Goal: Task Accomplishment & Management: Complete application form

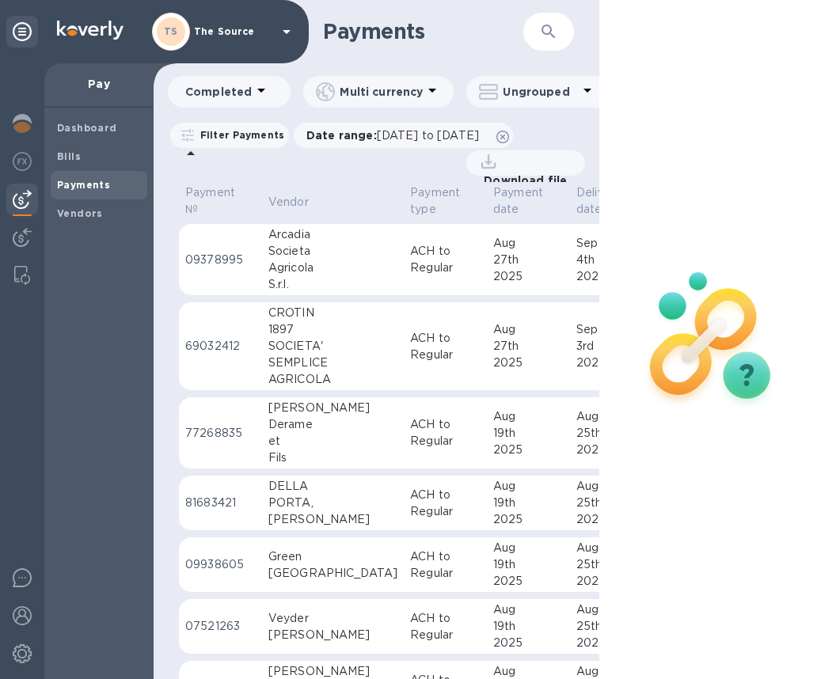
scroll to position [688, 0]
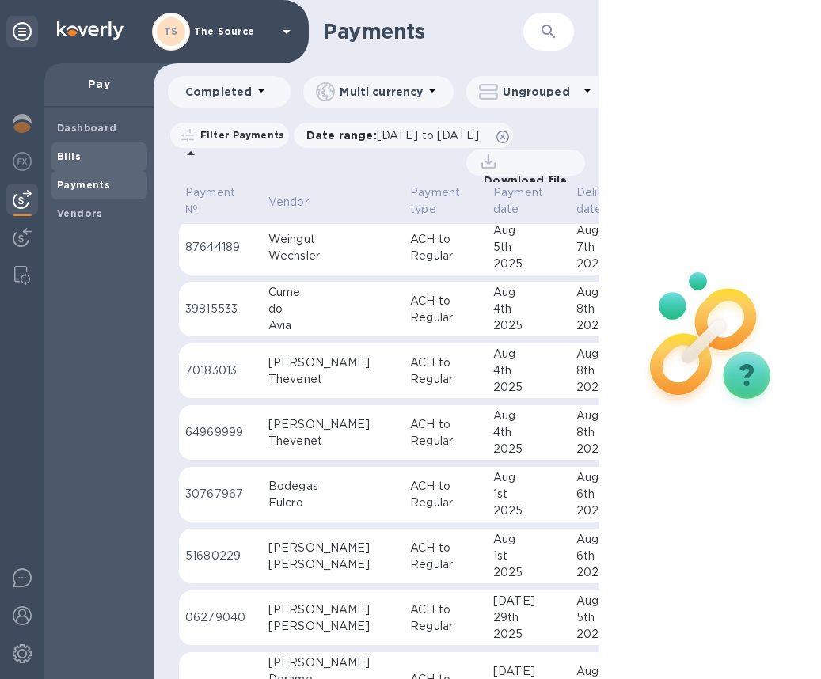
click at [82, 157] on span "Bills" at bounding box center [99, 157] width 84 height 16
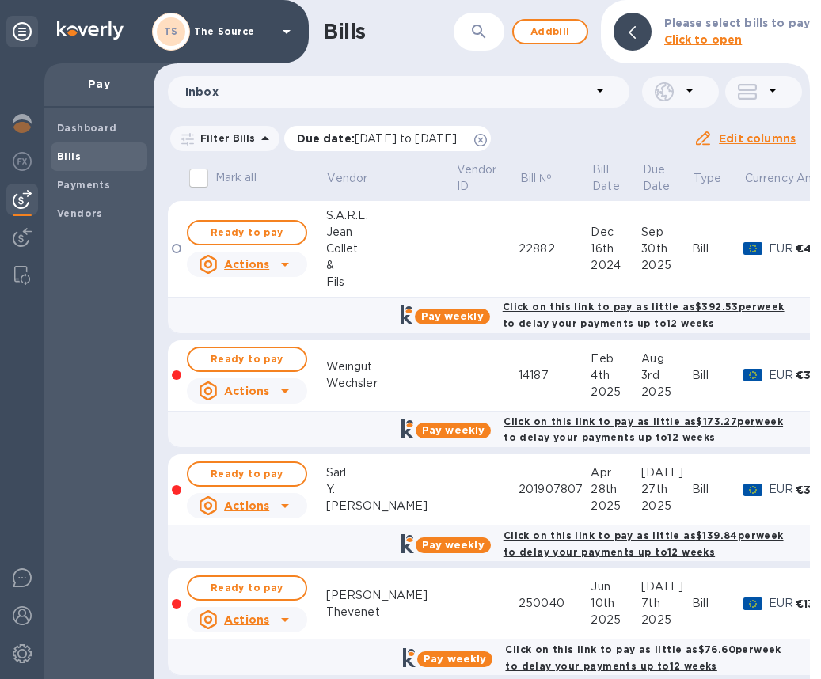
click at [487, 138] on icon at bounding box center [480, 140] width 13 height 13
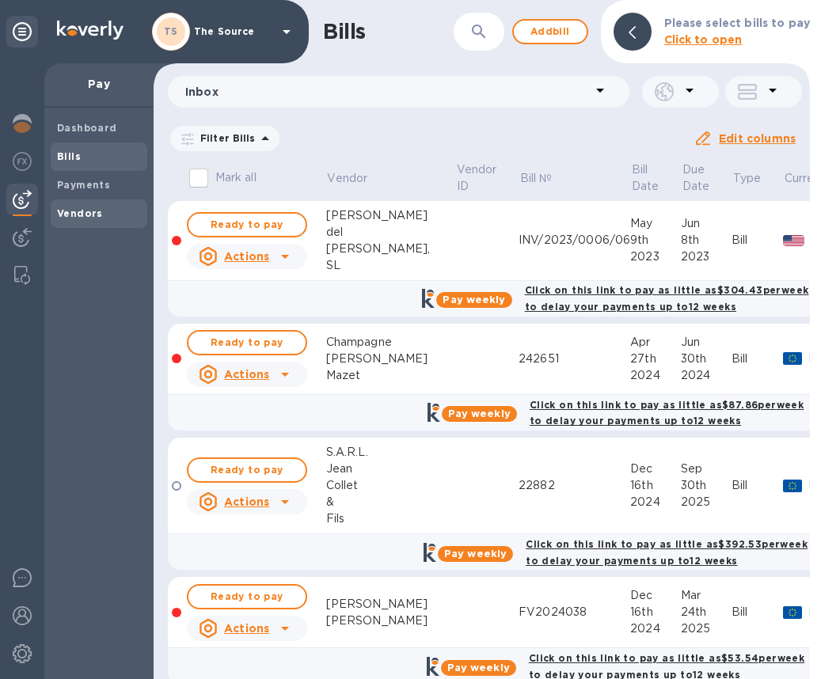
click at [81, 210] on b "Vendors" at bounding box center [80, 213] width 46 height 12
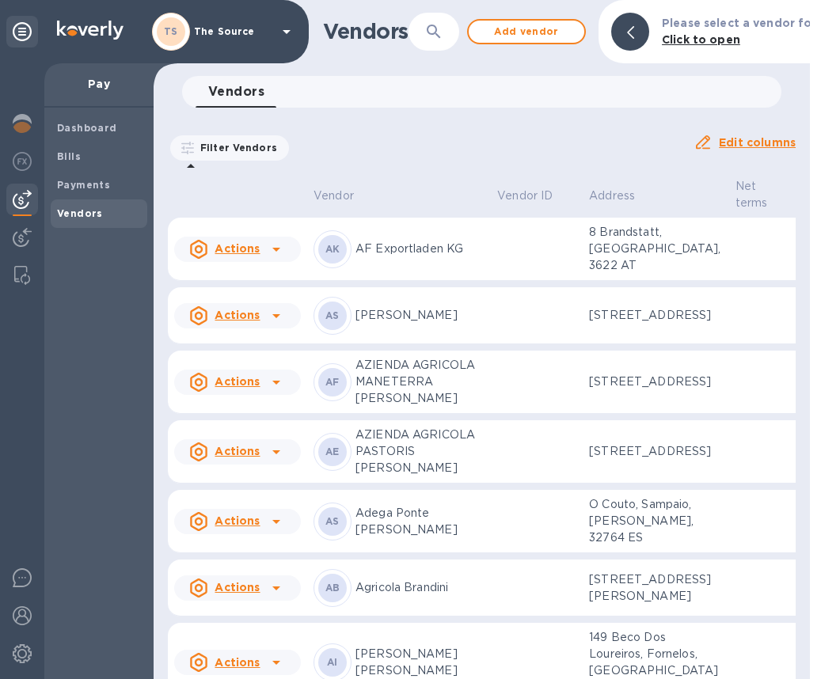
click at [442, 50] on div "​" at bounding box center [433, 32] width 51 height 39
click at [432, 33] on icon "button" at bounding box center [433, 31] width 13 height 13
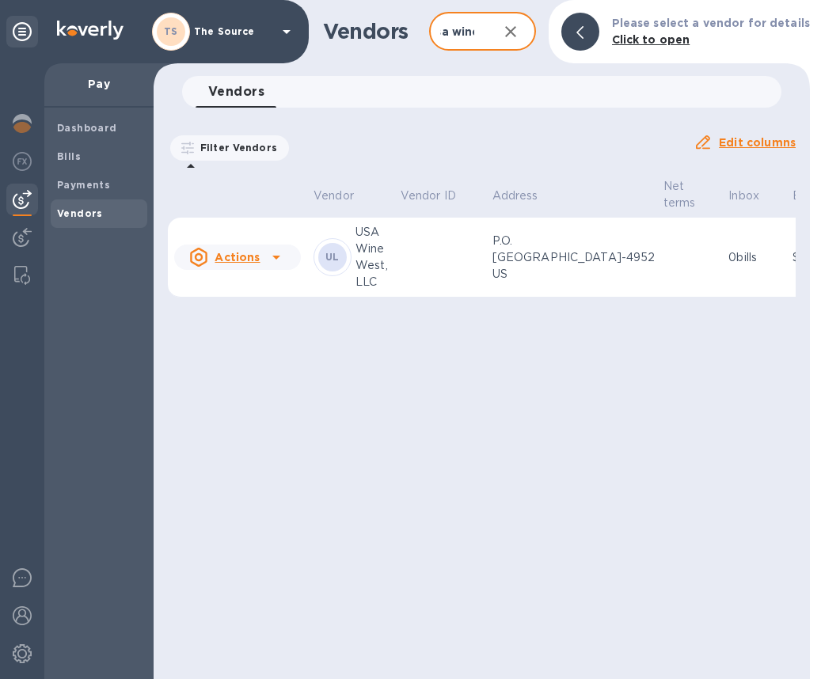
type input "usa wine"
click at [423, 252] on td at bounding box center [440, 258] width 92 height 80
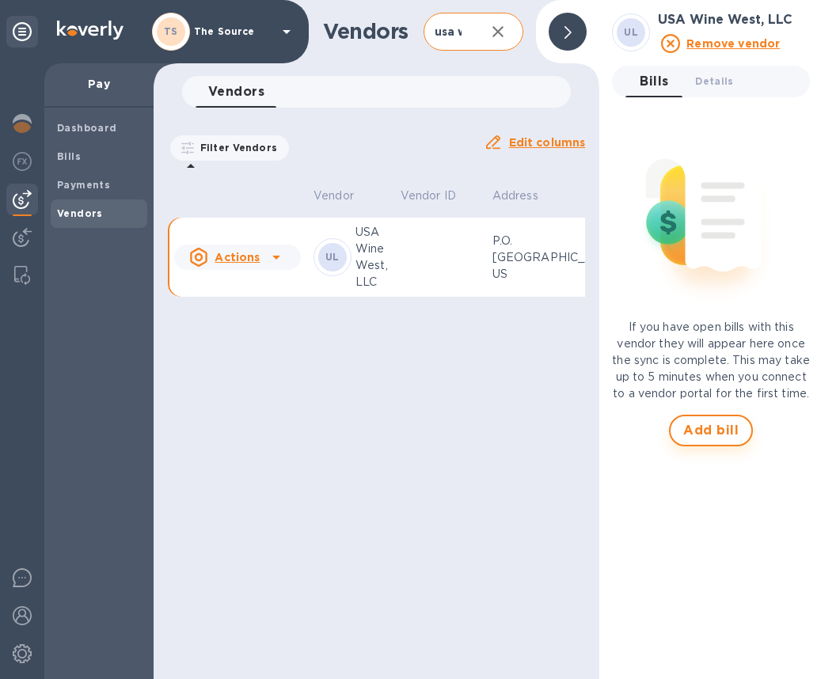
click at [710, 440] on span "Add bill" at bounding box center [710, 430] width 55 height 19
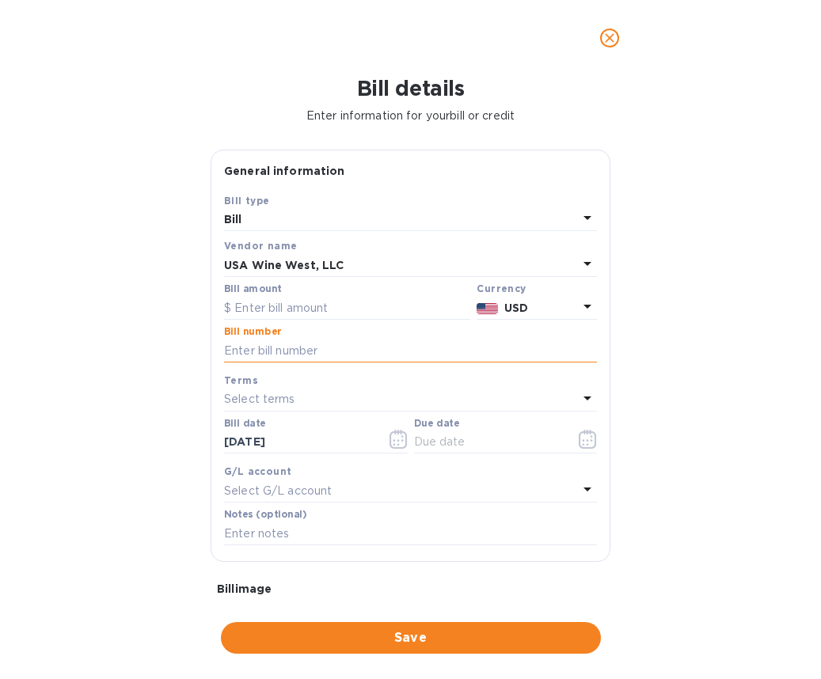
click at [293, 346] on input "text" at bounding box center [410, 351] width 373 height 24
paste input "ECC000052560"
type input "ECC000052560"
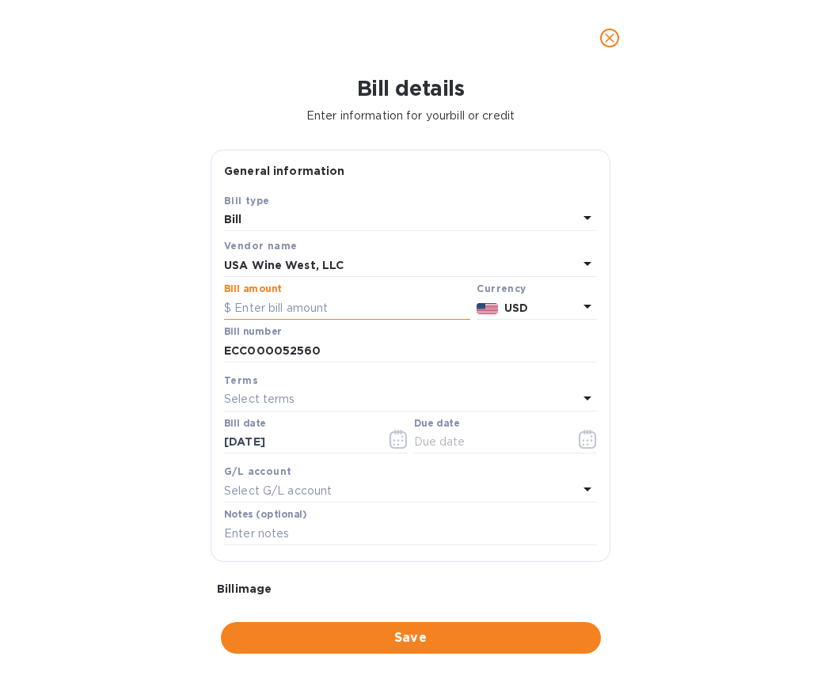
click at [291, 309] on input "text" at bounding box center [347, 308] width 246 height 24
paste input "8,714.21"
type input "8,714.21"
click at [396, 442] on icon "button" at bounding box center [397, 440] width 2 height 2
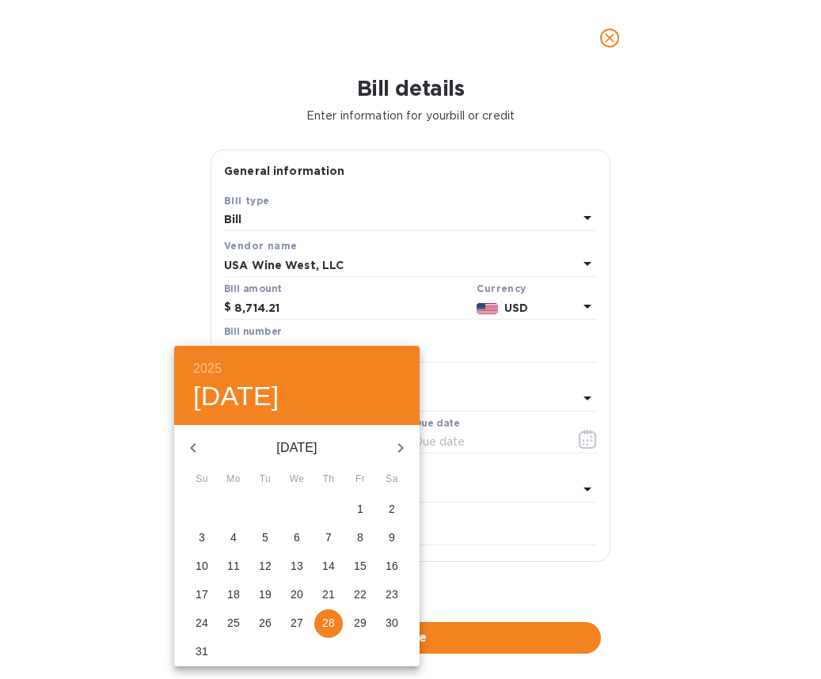
click at [192, 442] on icon "button" at bounding box center [193, 447] width 19 height 19
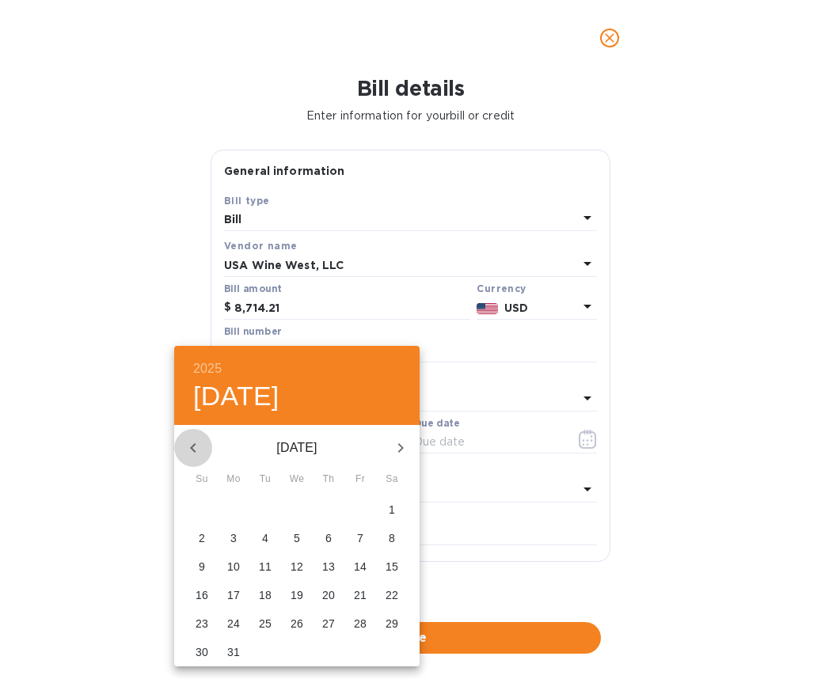
click at [192, 442] on icon "button" at bounding box center [193, 447] width 19 height 19
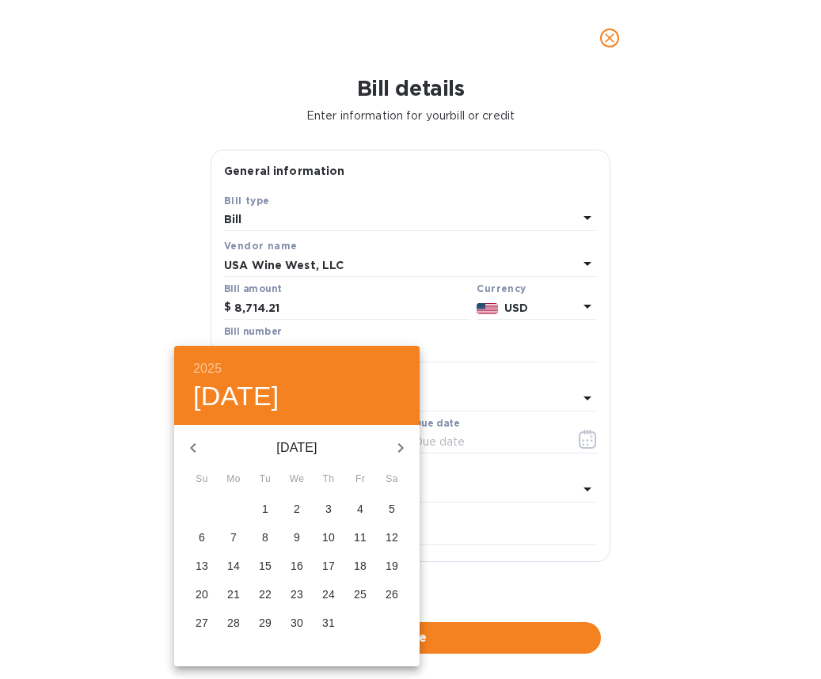
click at [192, 442] on icon "button" at bounding box center [193, 447] width 19 height 19
click at [324, 506] on span "5" at bounding box center [328, 509] width 28 height 16
type input "[DATE]"
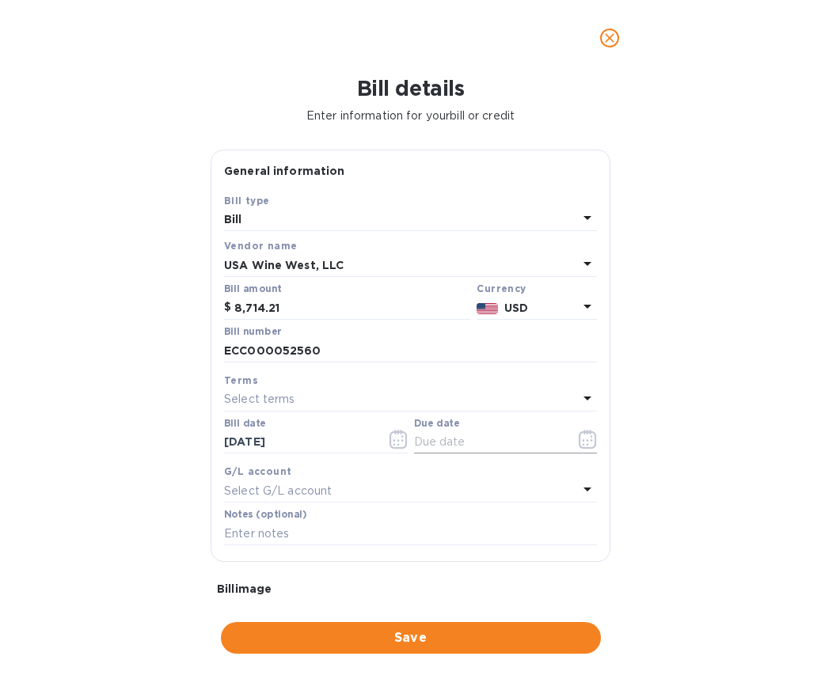
click at [578, 436] on icon "button" at bounding box center [587, 439] width 18 height 19
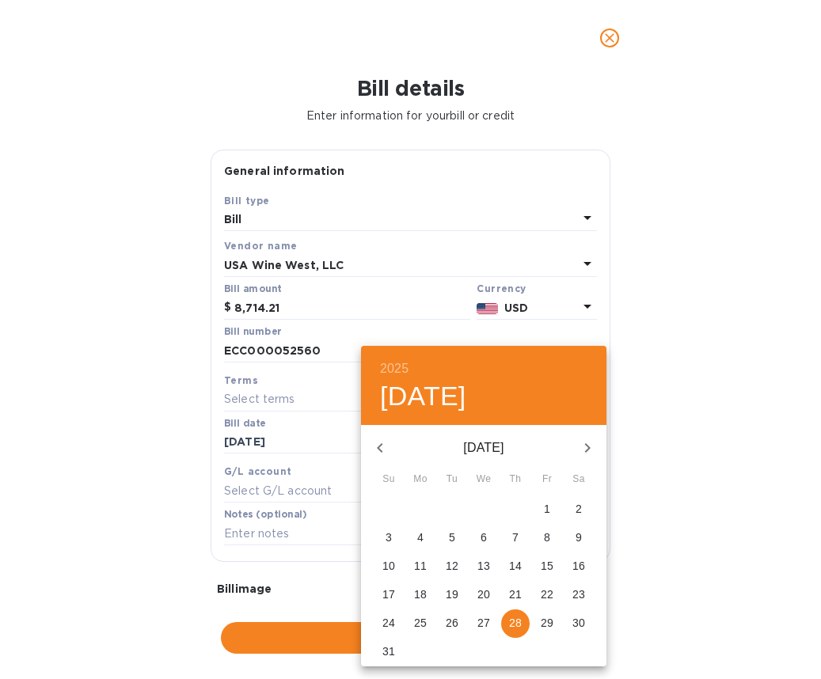
click at [386, 448] on icon "button" at bounding box center [379, 447] width 19 height 19
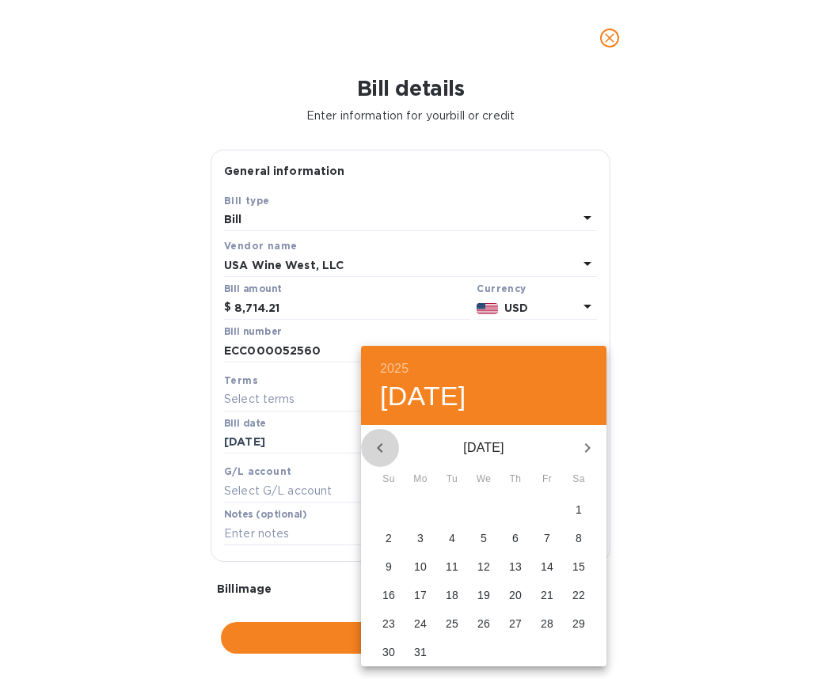
click at [386, 448] on icon "button" at bounding box center [379, 447] width 19 height 19
click at [427, 593] on span "18" at bounding box center [420, 594] width 28 height 16
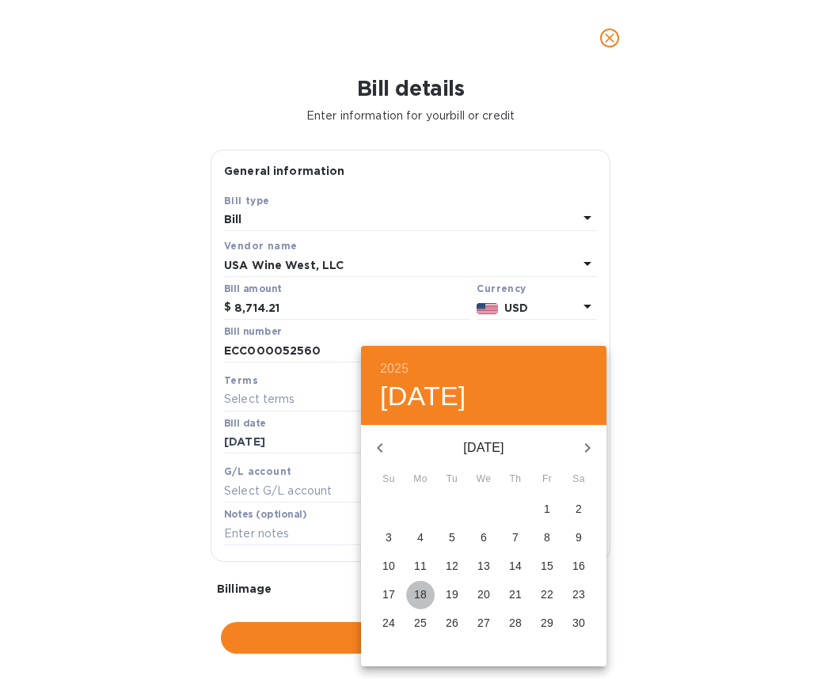
type input "[DATE]"
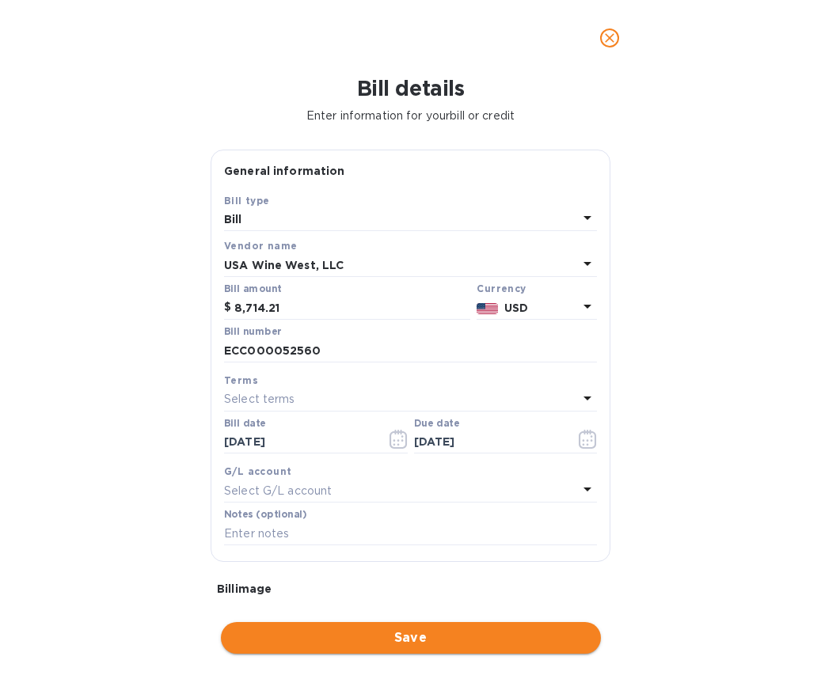
click at [417, 639] on span "Save" at bounding box center [410, 637] width 355 height 19
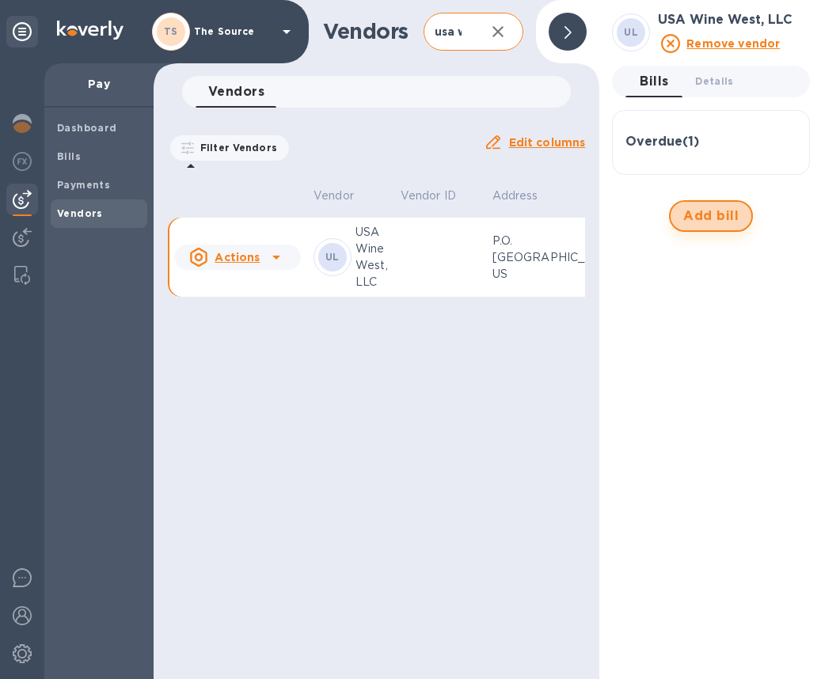
click at [686, 210] on span "Add bill" at bounding box center [710, 216] width 55 height 19
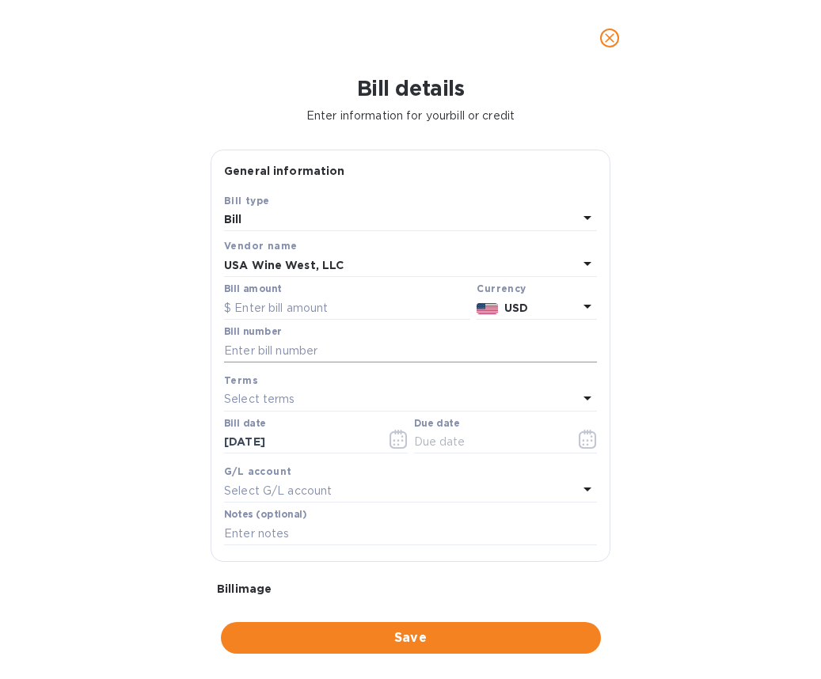
click at [276, 356] on input "text" at bounding box center [410, 351] width 373 height 24
paste input "ECC000053915"
type input "ECC000053915"
click at [281, 305] on input "text" at bounding box center [347, 308] width 246 height 24
type input "15,784.82"
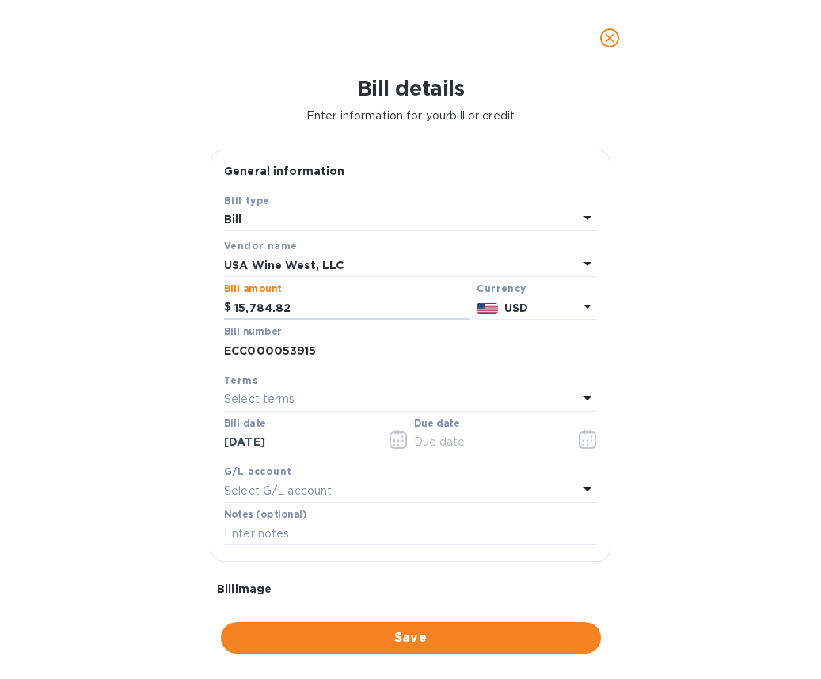
click at [399, 443] on icon "button" at bounding box center [398, 439] width 18 height 19
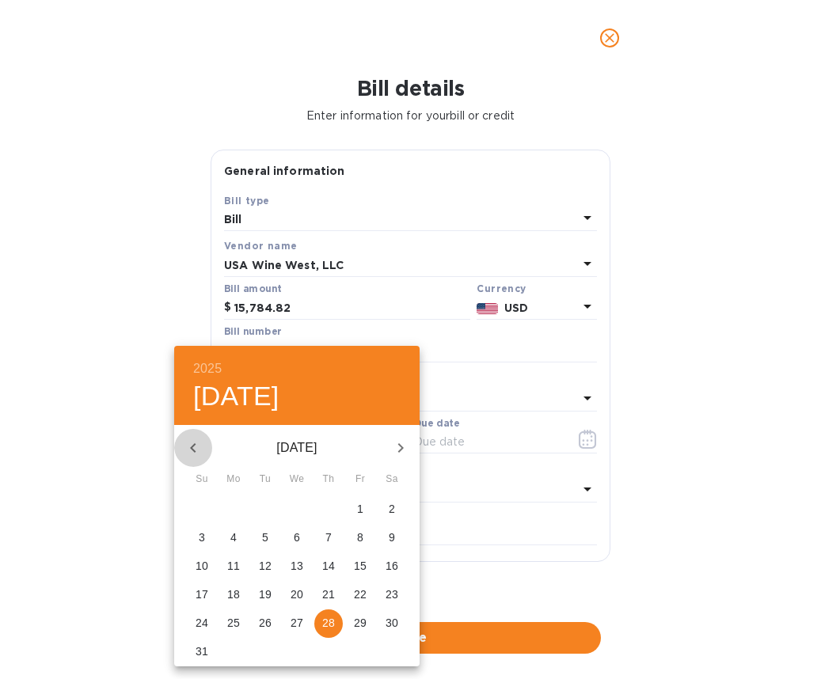
click at [199, 443] on icon "button" at bounding box center [193, 447] width 19 height 19
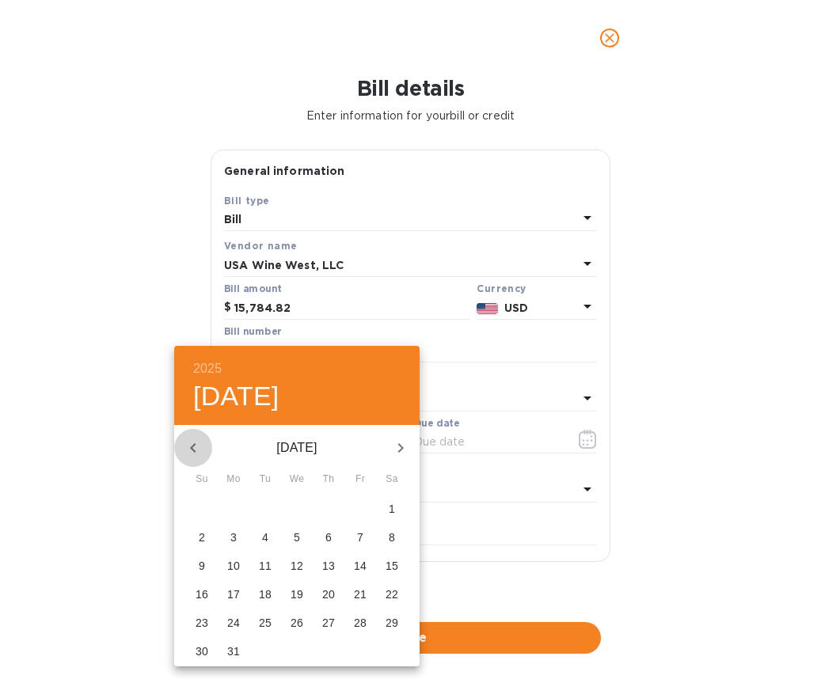
click at [199, 443] on icon "button" at bounding box center [193, 447] width 19 height 19
click at [263, 592] on p "18" at bounding box center [265, 594] width 13 height 16
type input "[DATE]"
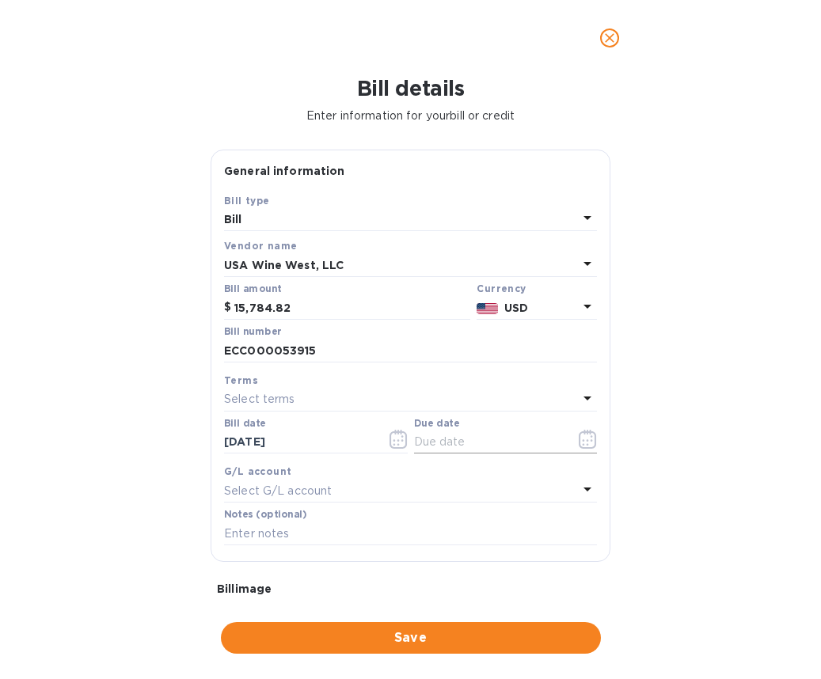
click at [590, 441] on icon "button" at bounding box center [591, 440] width 2 height 2
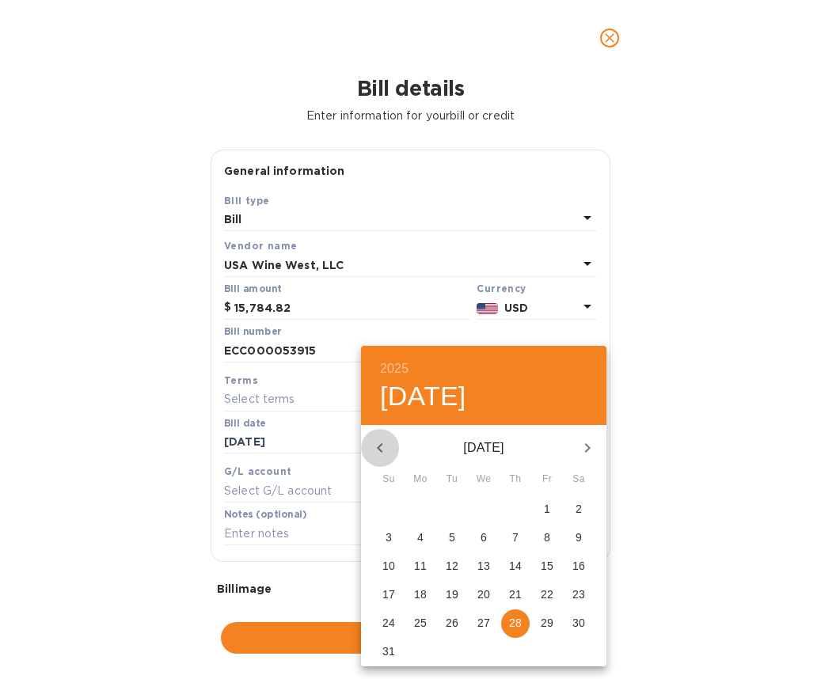
click at [382, 442] on icon "button" at bounding box center [379, 447] width 19 height 19
click at [484, 620] on p "30" at bounding box center [483, 623] width 13 height 16
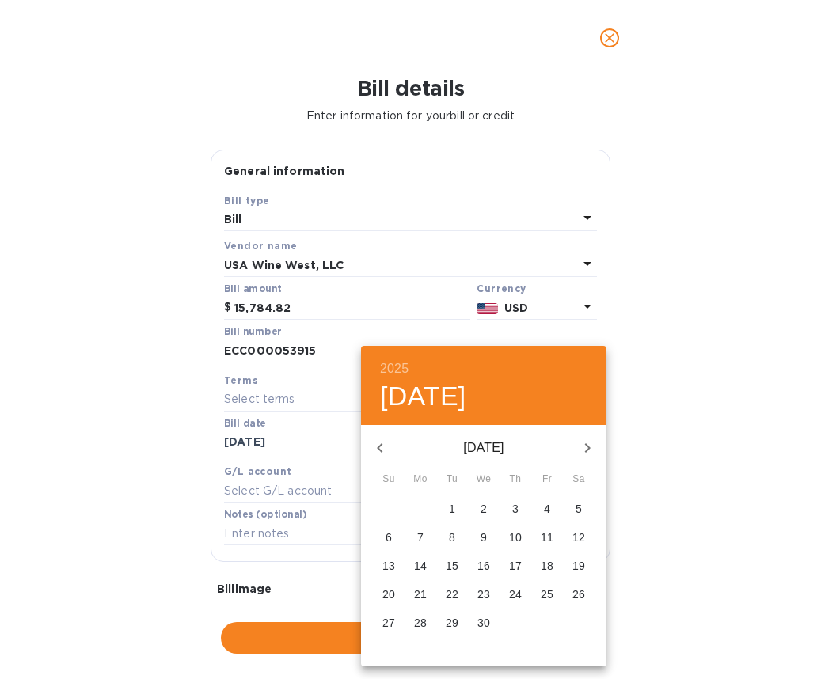
type input "[DATE]"
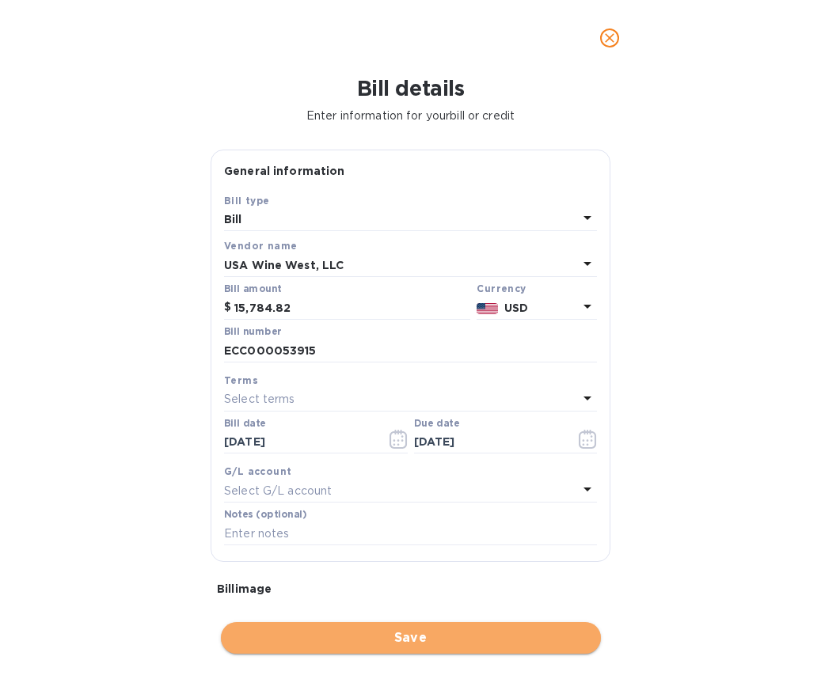
click at [435, 631] on span "Save" at bounding box center [410, 637] width 355 height 19
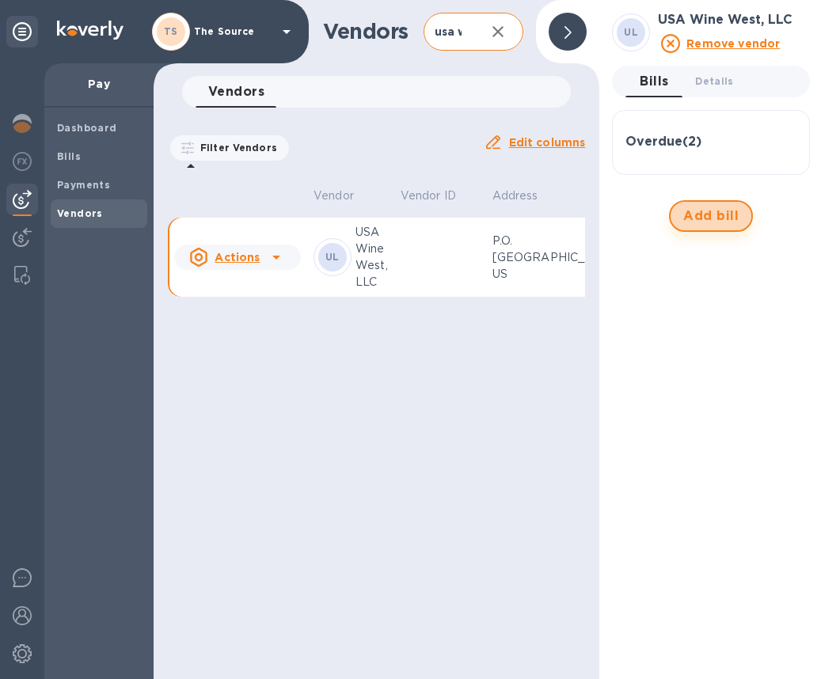
click at [714, 218] on span "Add bill" at bounding box center [710, 216] width 55 height 19
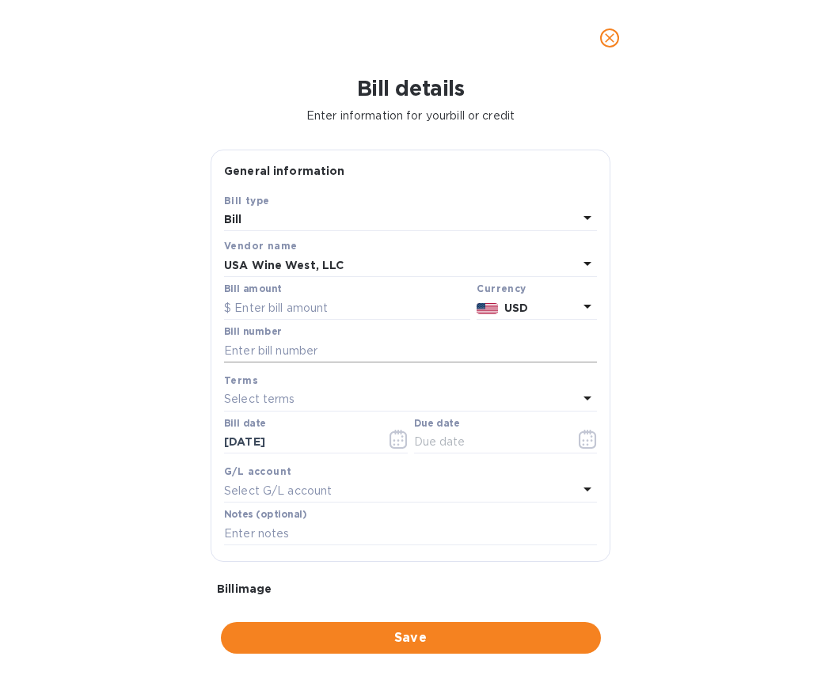
click at [262, 350] on input "text" at bounding box center [410, 351] width 373 height 24
paste input "ECC000052937"
type input "ECC000052937"
click at [290, 306] on input "text" at bounding box center [347, 308] width 246 height 24
type input "8,245.47"
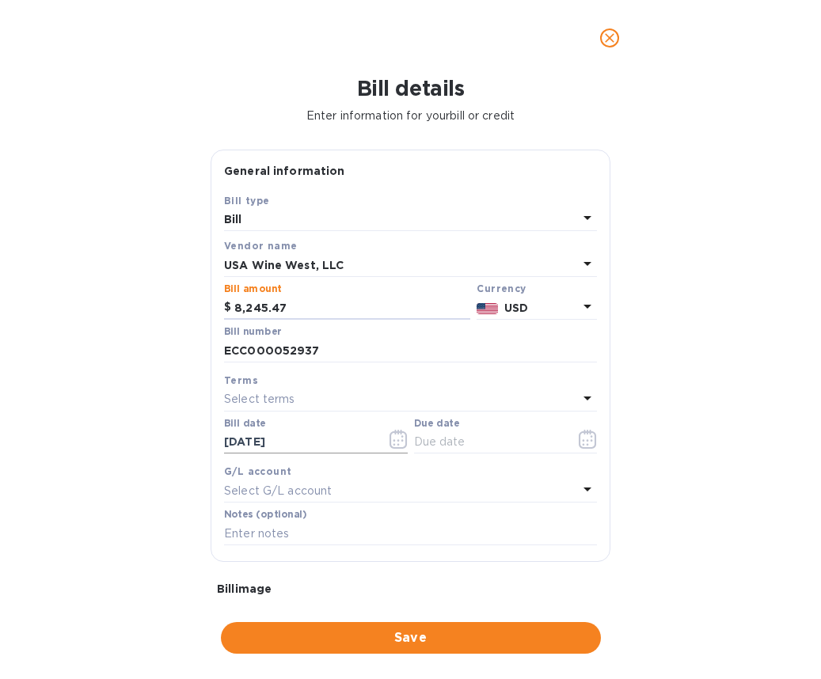
click at [389, 440] on icon "button" at bounding box center [398, 439] width 18 height 19
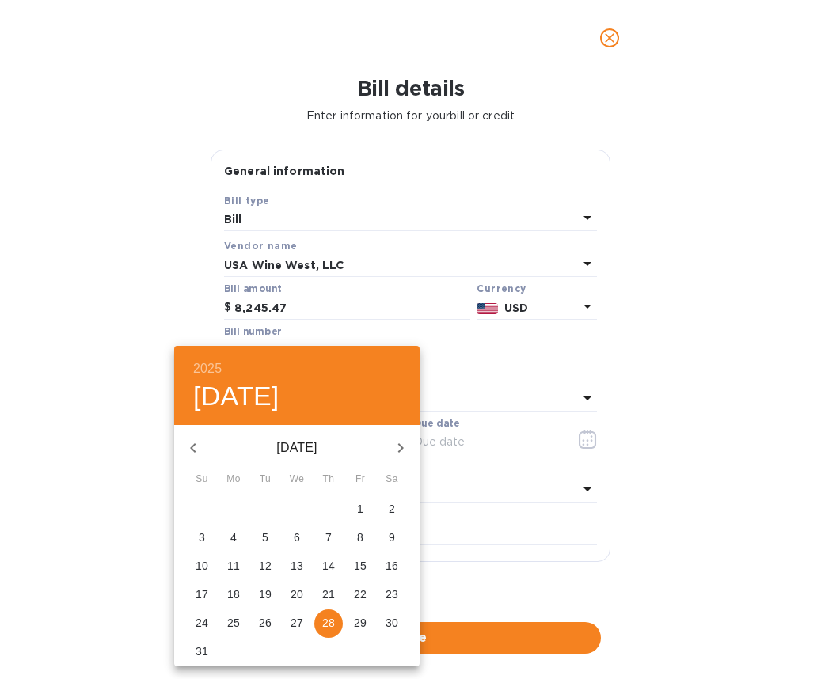
click at [192, 445] on icon "button" at bounding box center [193, 447] width 19 height 19
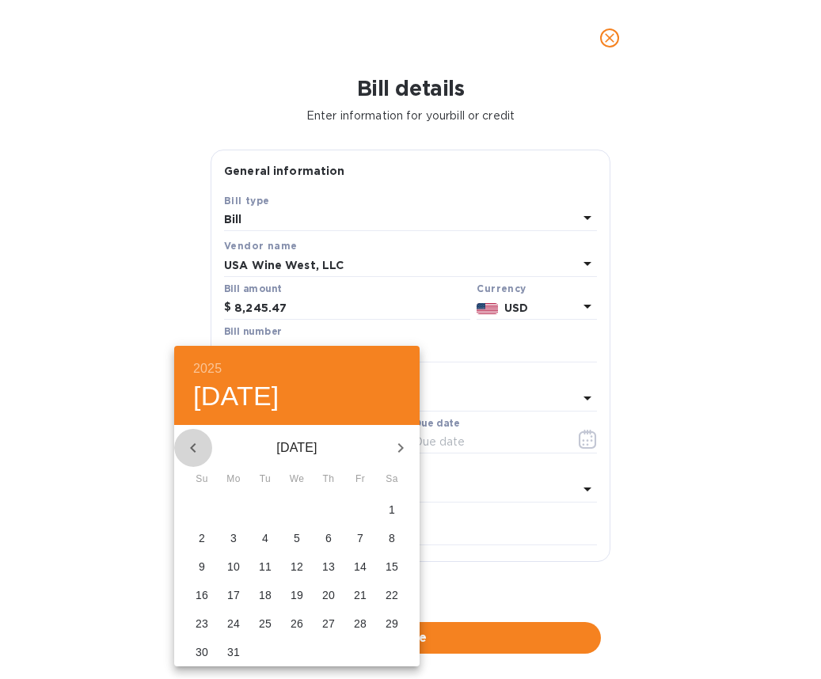
click at [192, 445] on icon "button" at bounding box center [193, 447] width 19 height 19
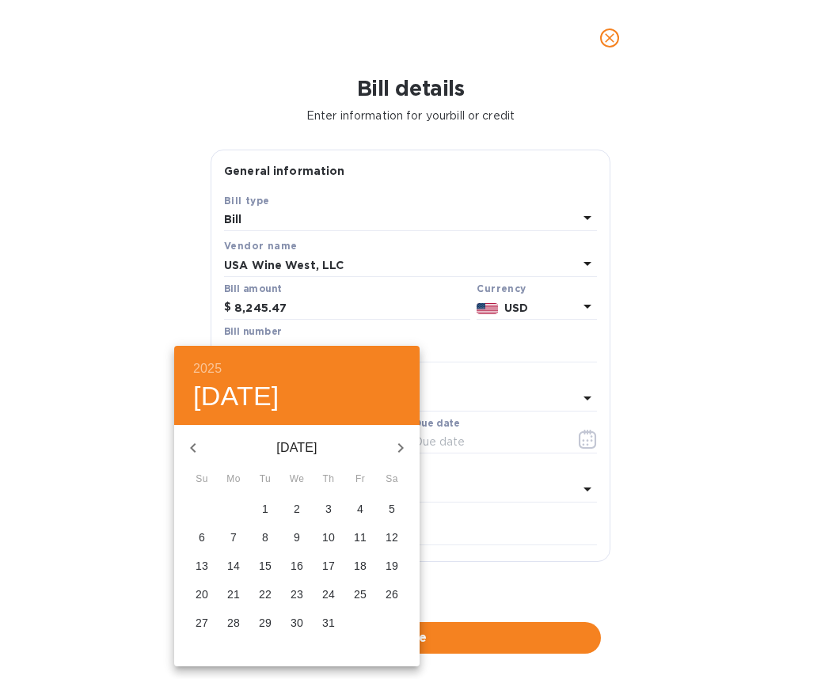
click at [330, 567] on p "17" at bounding box center [328, 566] width 13 height 16
type input "[DATE]"
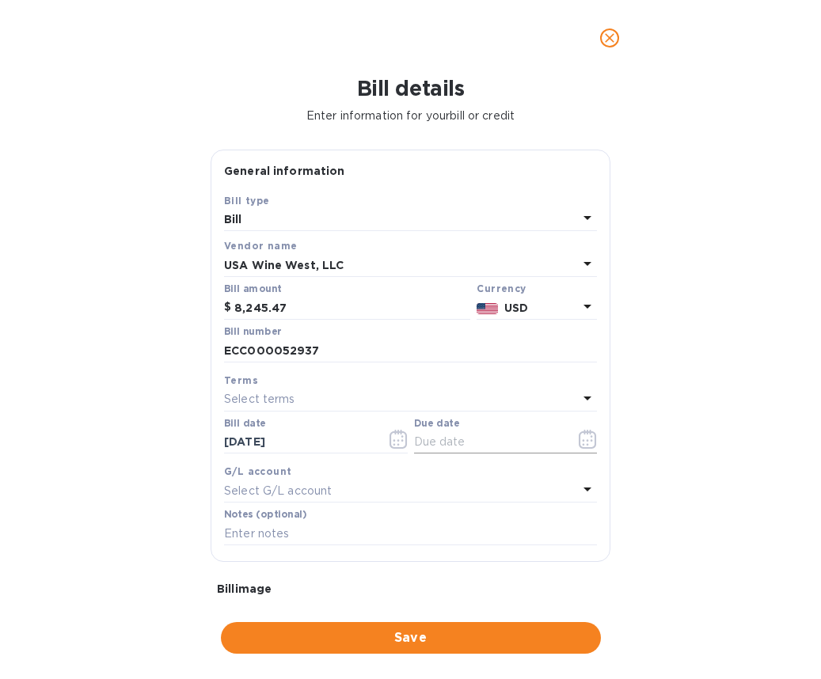
click at [590, 435] on button "button" at bounding box center [587, 439] width 37 height 38
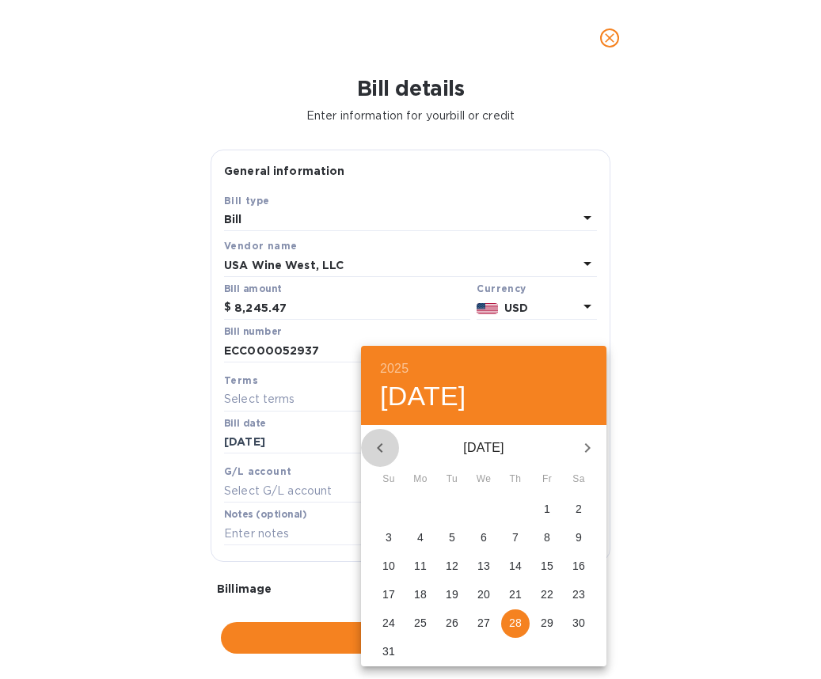
click at [386, 446] on icon "button" at bounding box center [379, 447] width 19 height 19
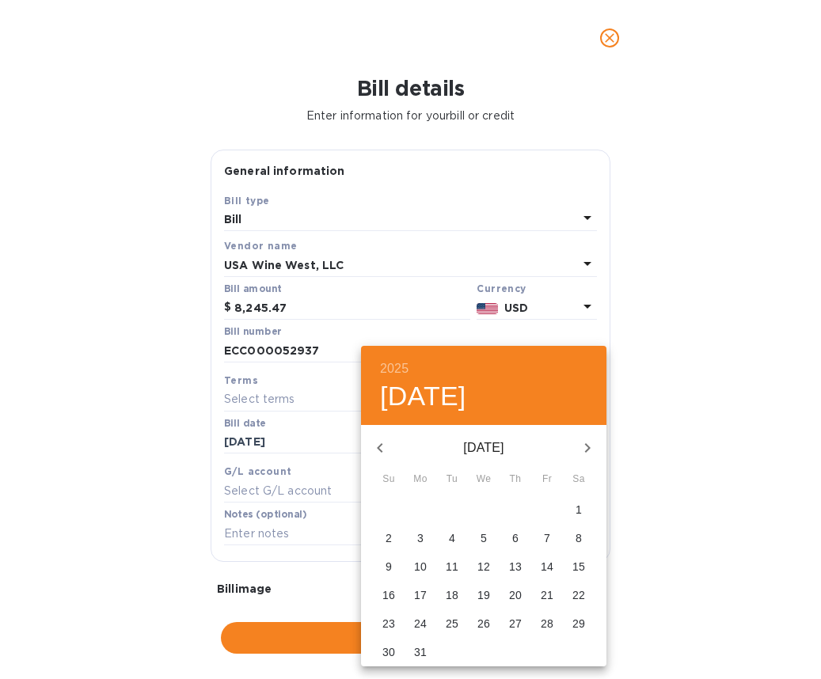
click at [386, 446] on icon "button" at bounding box center [379, 447] width 19 height 19
click at [510, 601] on p "26" at bounding box center [515, 594] width 13 height 16
type input "[DATE]"
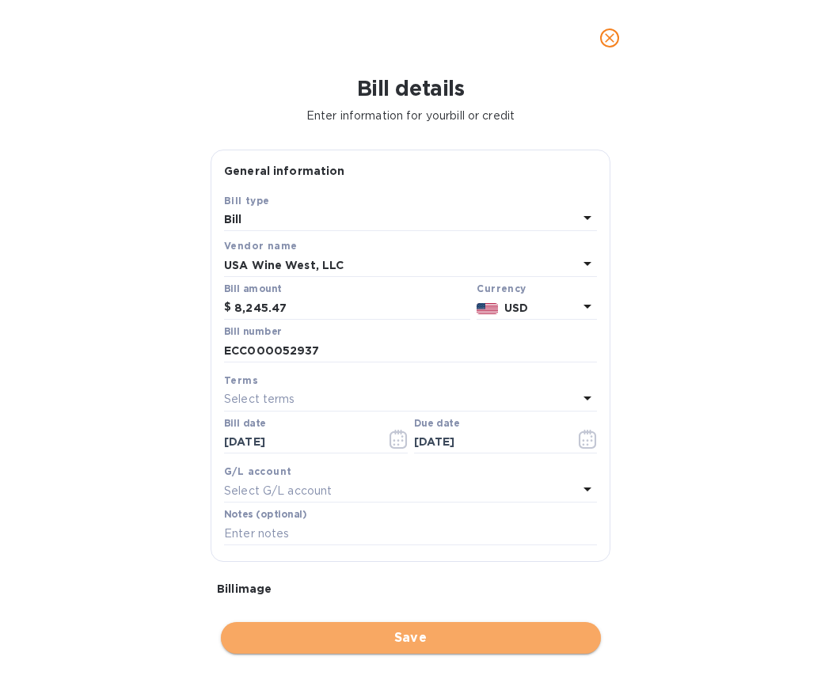
click at [486, 639] on span "Save" at bounding box center [410, 637] width 355 height 19
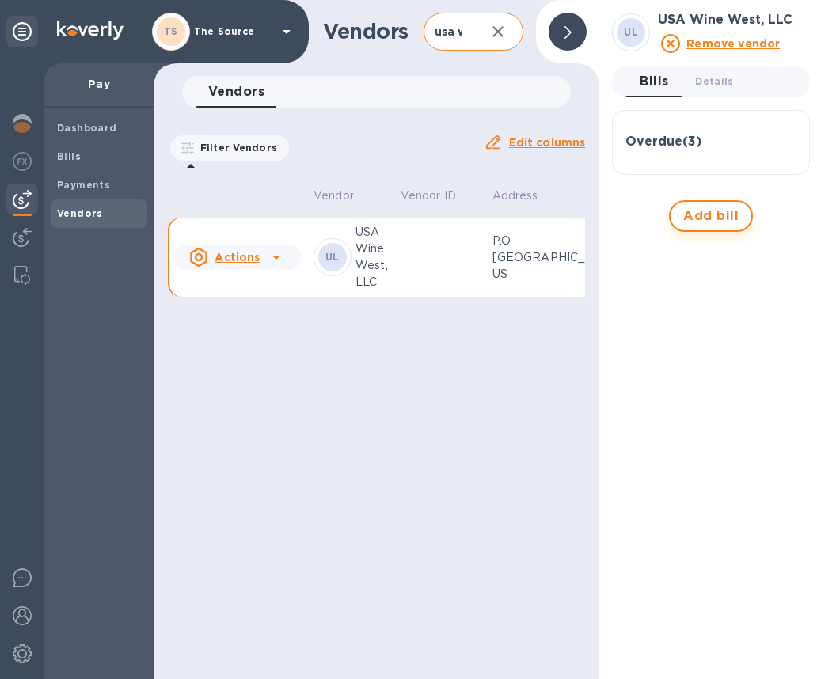
click at [696, 219] on span "Add bill" at bounding box center [710, 216] width 55 height 19
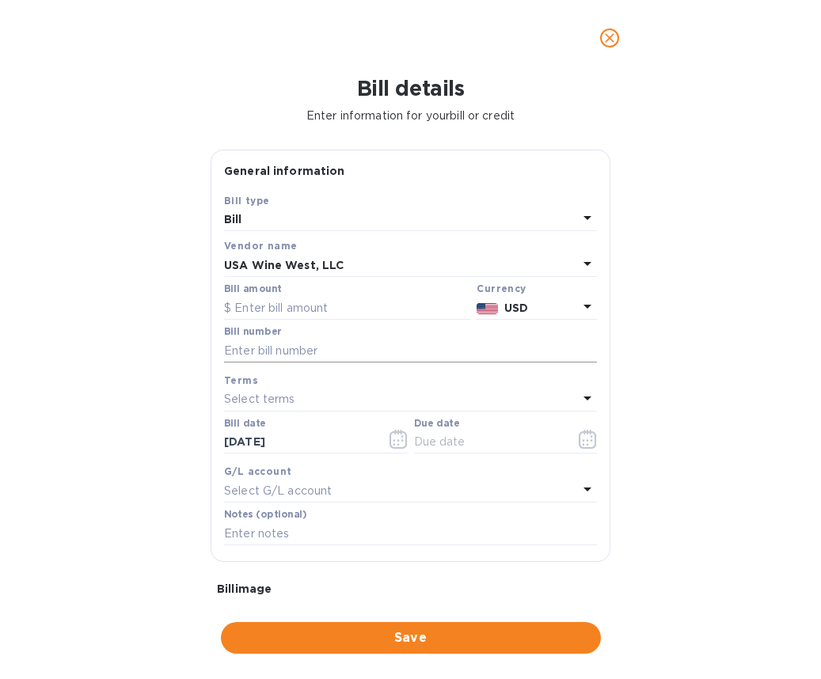
click at [249, 349] on input "text" at bounding box center [410, 351] width 373 height 24
paste input "ECC000054623"
type input "ECC000054623"
click at [252, 312] on input "text" at bounding box center [347, 308] width 246 height 24
type input "22,638.67"
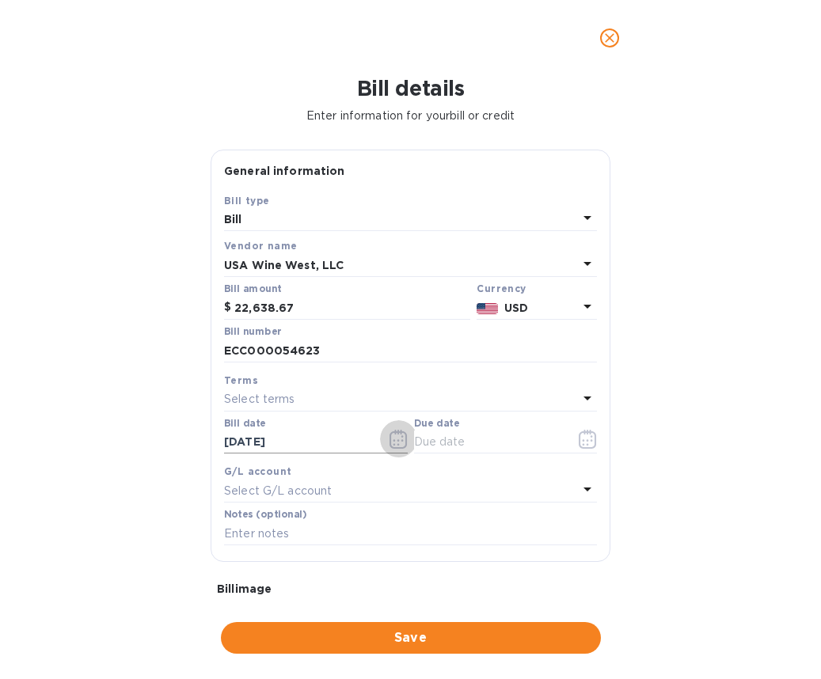
click at [389, 439] on icon "button" at bounding box center [398, 439] width 18 height 19
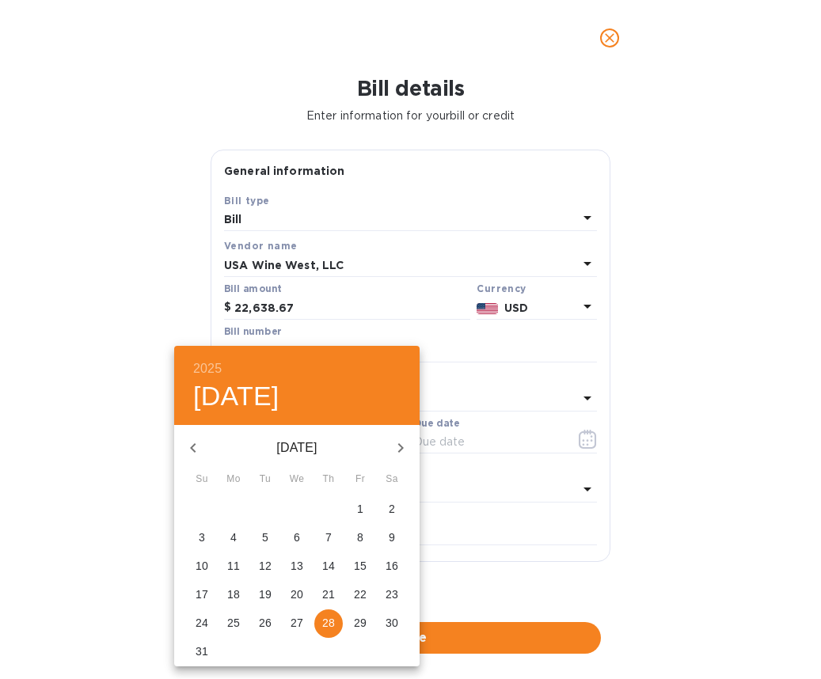
click at [199, 446] on icon "button" at bounding box center [193, 447] width 19 height 19
click at [238, 565] on p "12" at bounding box center [233, 566] width 13 height 16
type input "[DATE]"
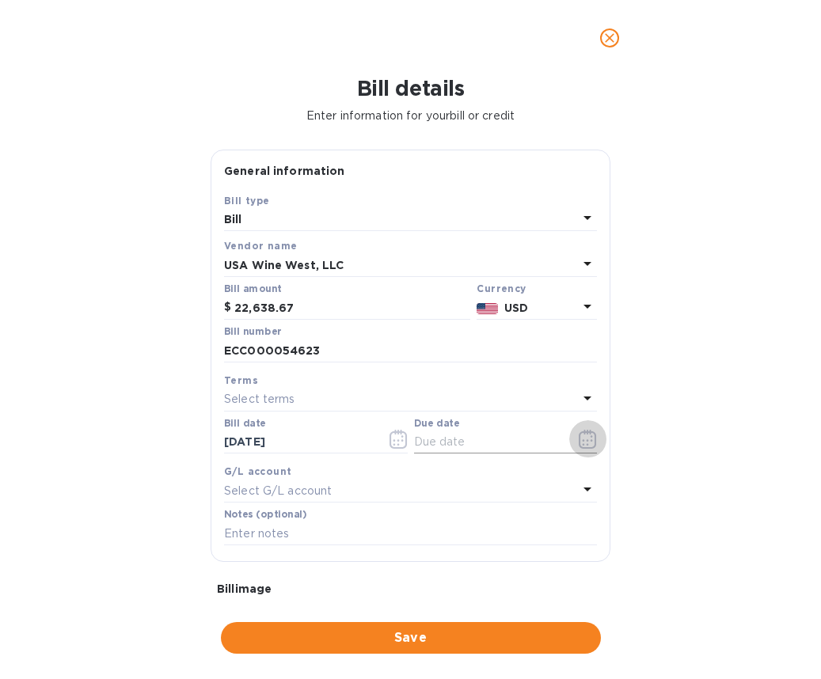
click at [580, 438] on icon "button" at bounding box center [587, 439] width 18 height 19
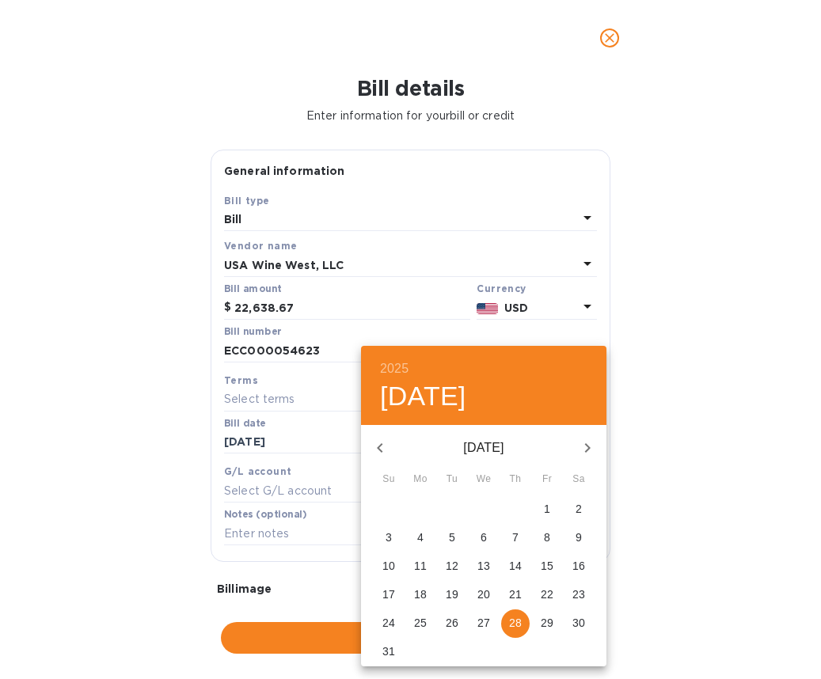
click at [379, 451] on icon "button" at bounding box center [379, 447] width 19 height 19
click at [425, 620] on p "28" at bounding box center [420, 623] width 13 height 16
type input "[DATE]"
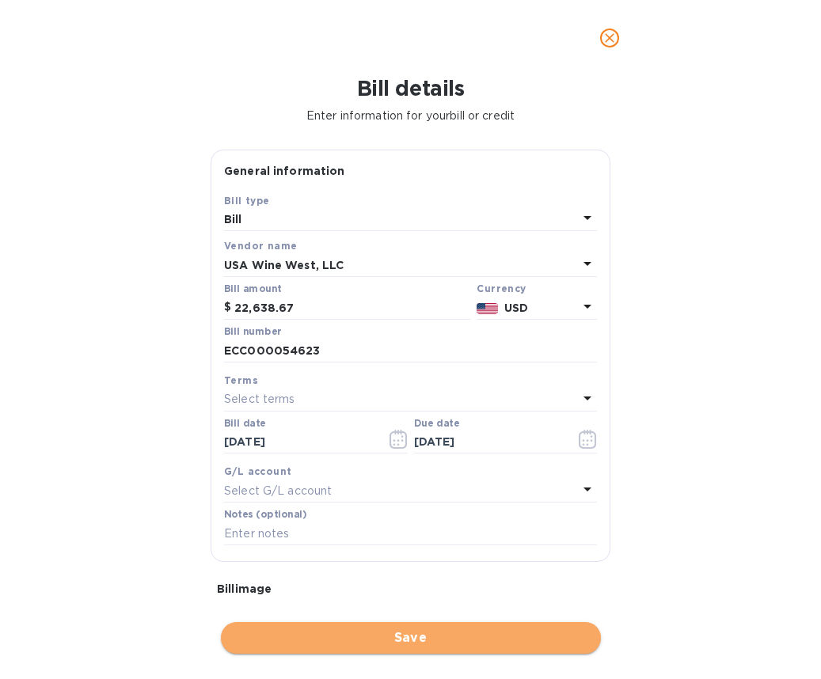
click at [565, 629] on span "Save" at bounding box center [410, 637] width 355 height 19
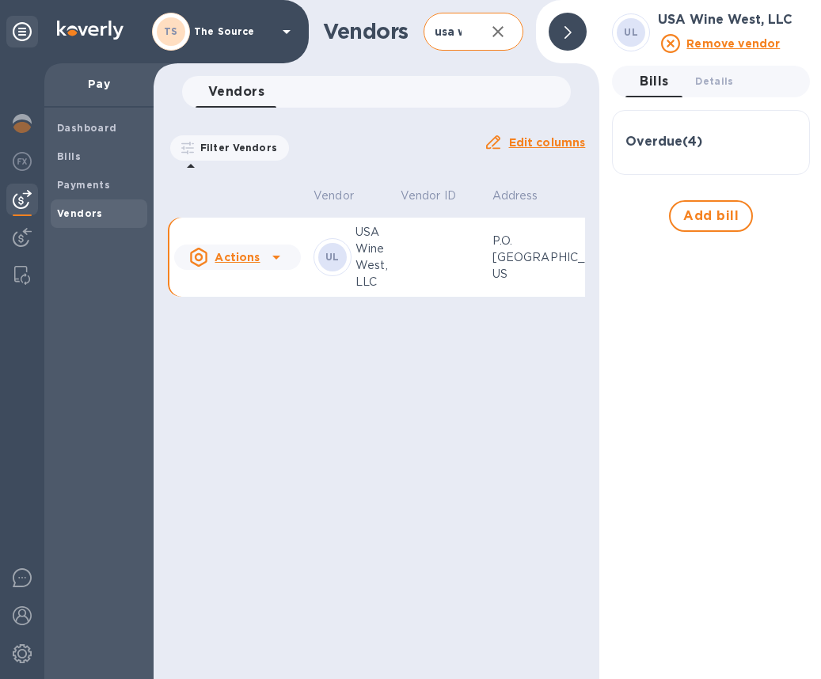
click at [702, 146] on h3 "Overdue ( 4 )" at bounding box center [663, 142] width 77 height 15
click at [89, 156] on span "Bills" at bounding box center [99, 157] width 84 height 16
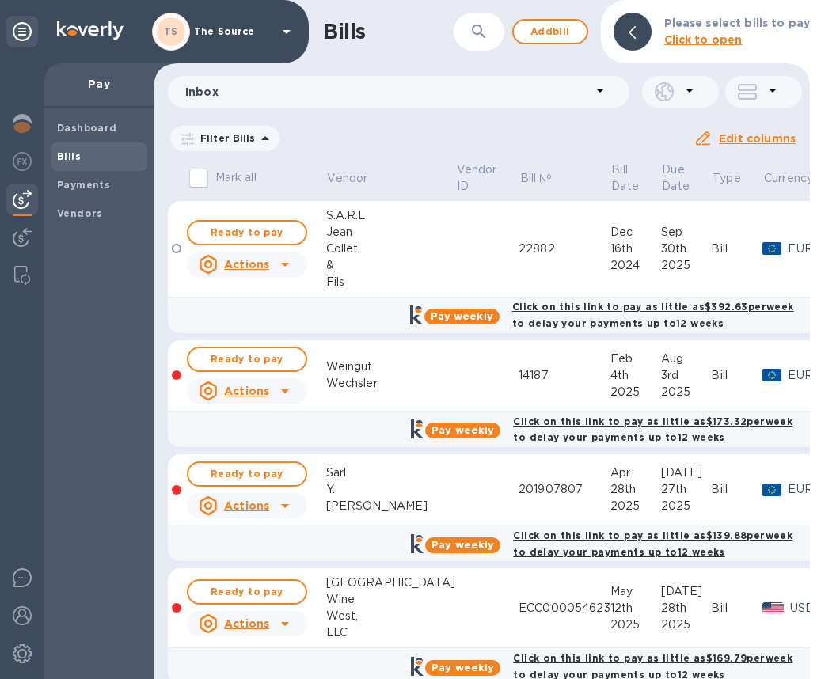
click at [0, 0] on icon at bounding box center [0, 0] width 0 height 0
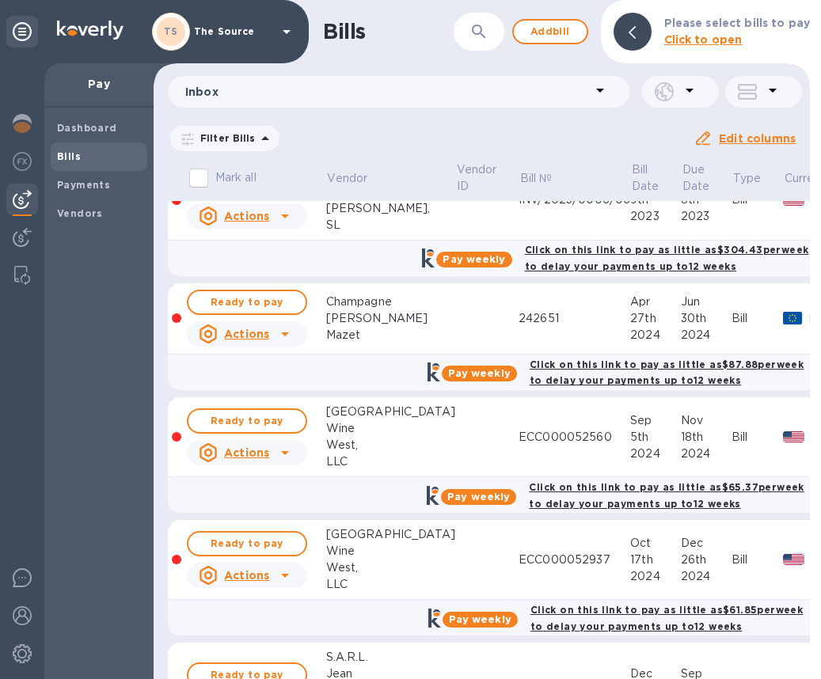
scroll to position [55, 0]
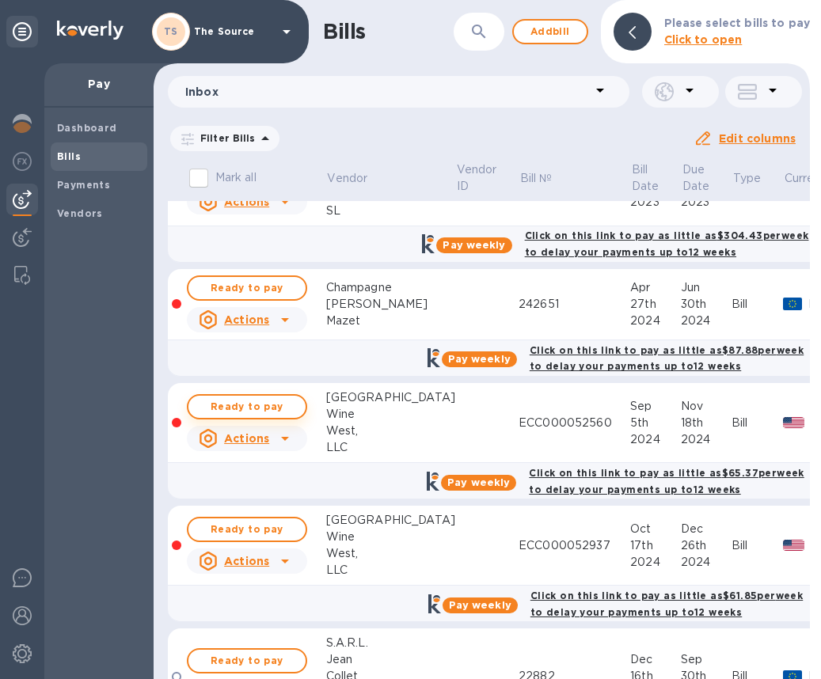
click at [256, 406] on span "Ready to pay" at bounding box center [247, 406] width 92 height 19
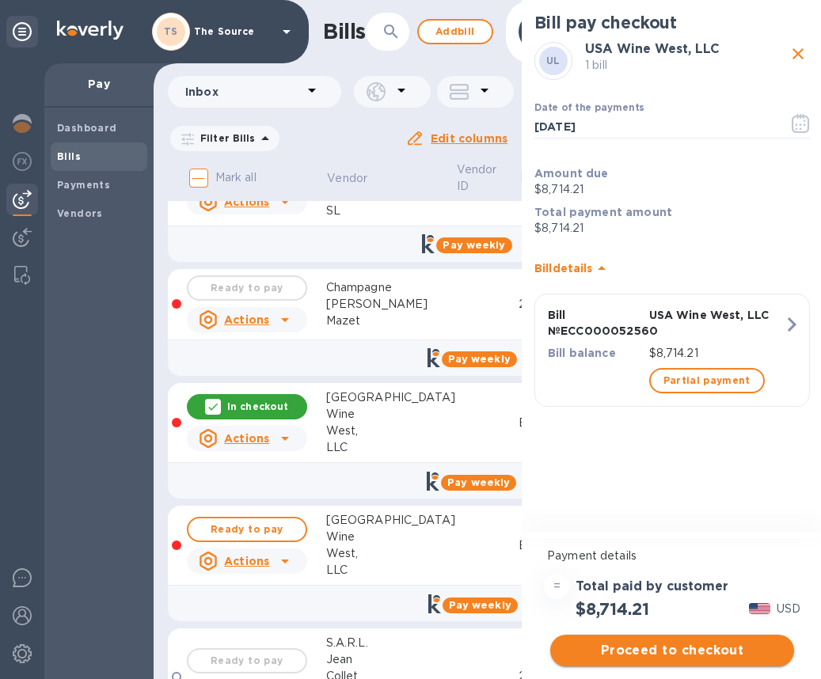
click at [662, 651] on span "Proceed to checkout" at bounding box center [672, 650] width 218 height 19
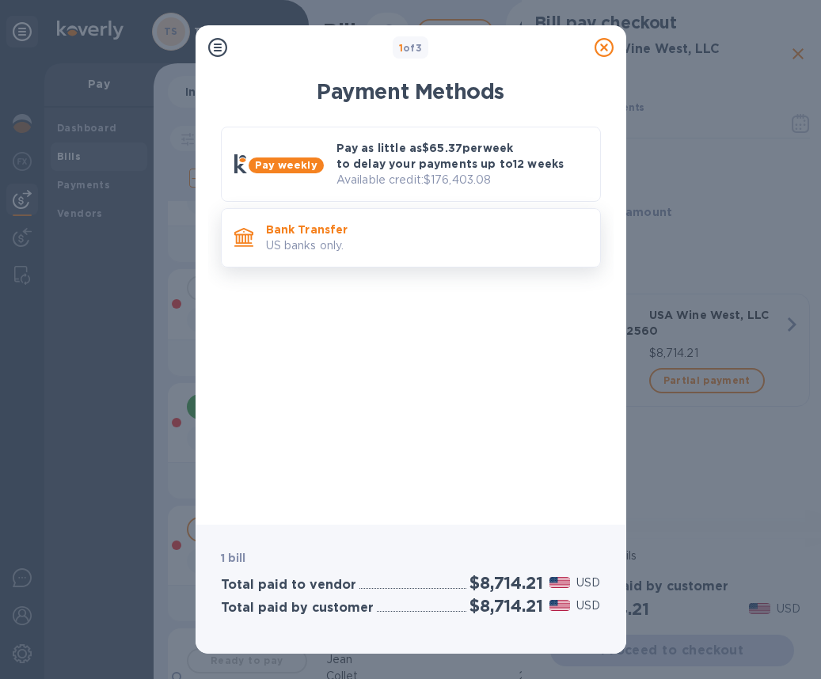
click at [454, 247] on p "US banks only." at bounding box center [426, 245] width 321 height 17
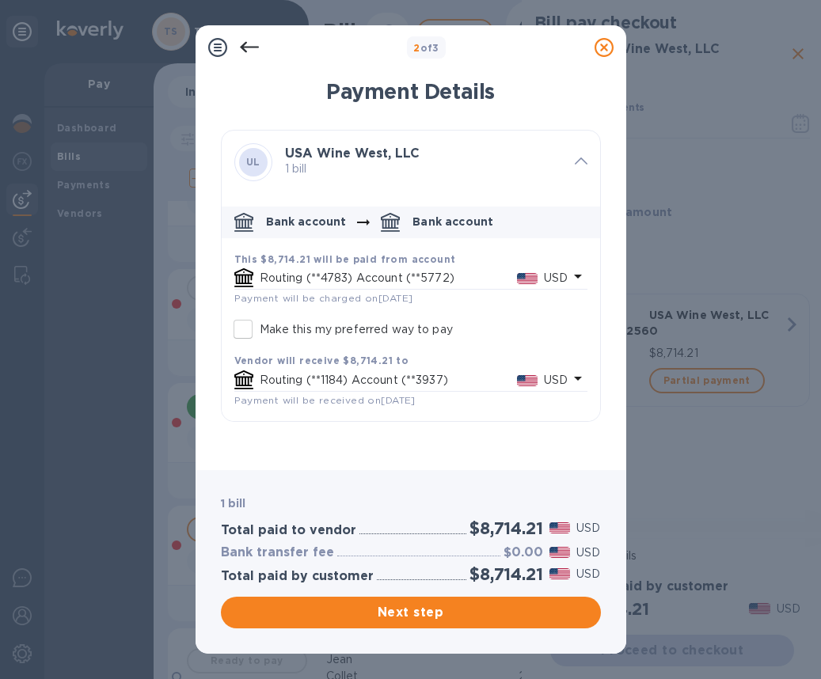
click at [563, 279] on p "USD" at bounding box center [556, 278] width 24 height 17
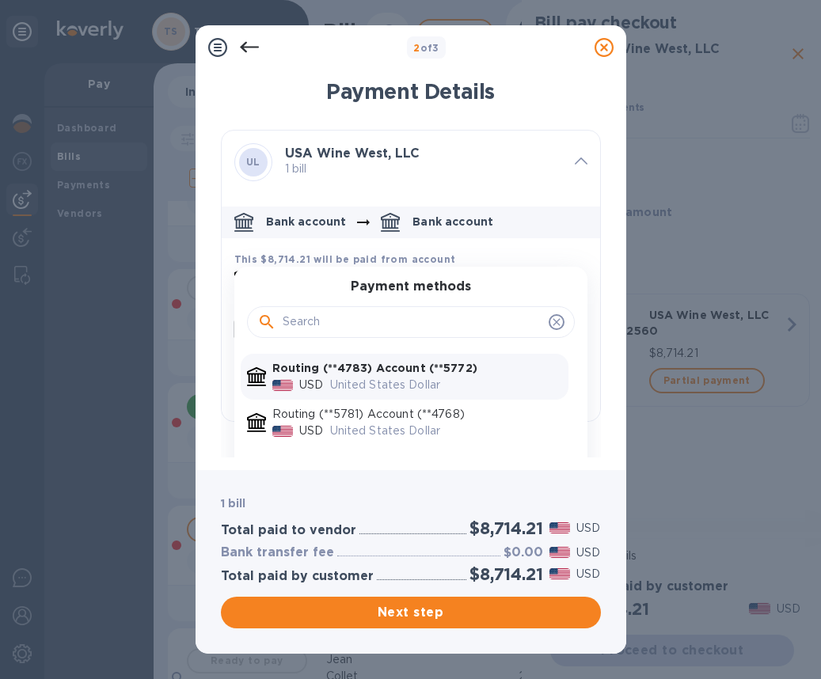
click at [489, 371] on p "Routing (**4783) Account (**5772)" at bounding box center [417, 368] width 290 height 17
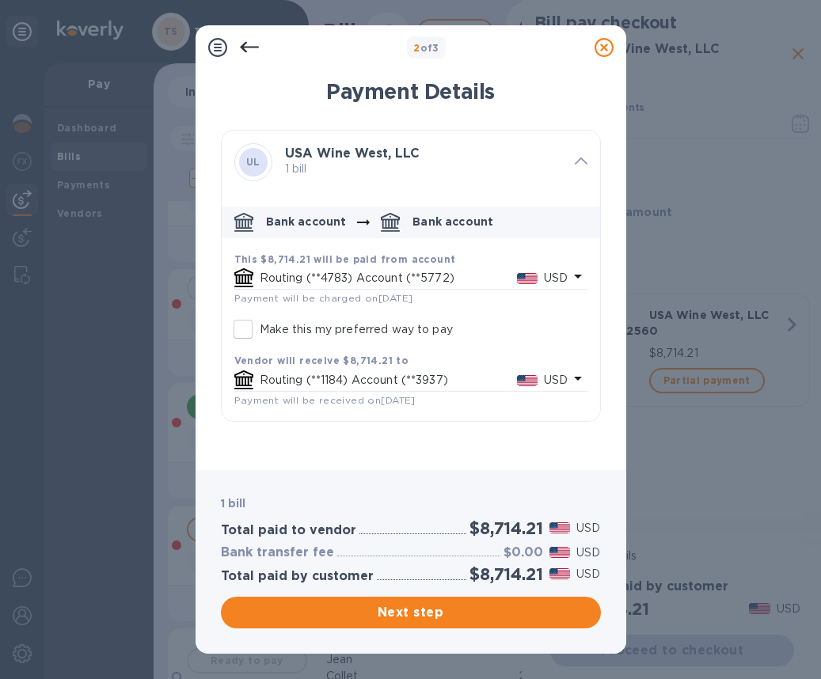
click at [469, 282] on p "Routing (**4783) Account (**5772)" at bounding box center [388, 278] width 257 height 17
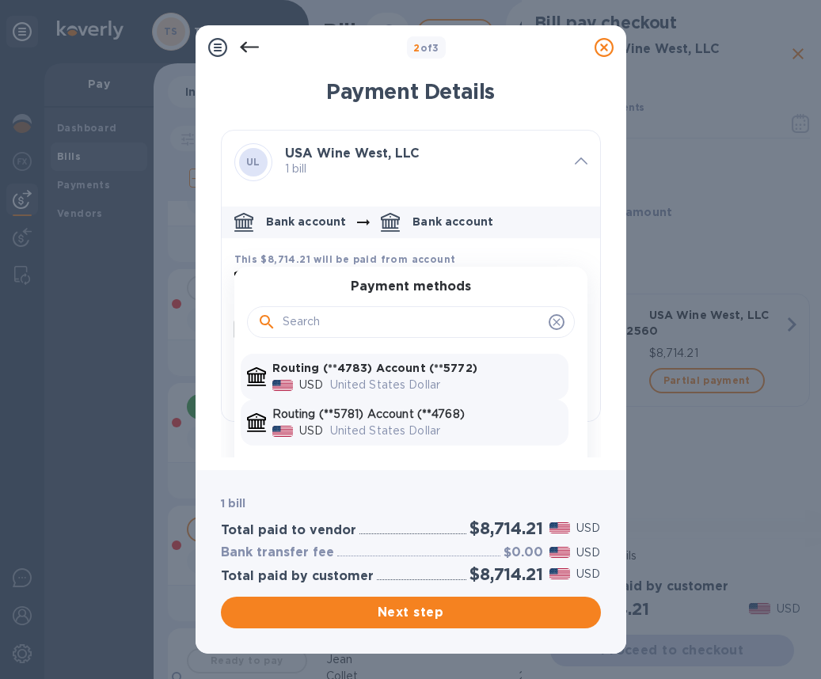
click at [437, 418] on p "Routing (**5781) Account (**4768)" at bounding box center [417, 414] width 290 height 17
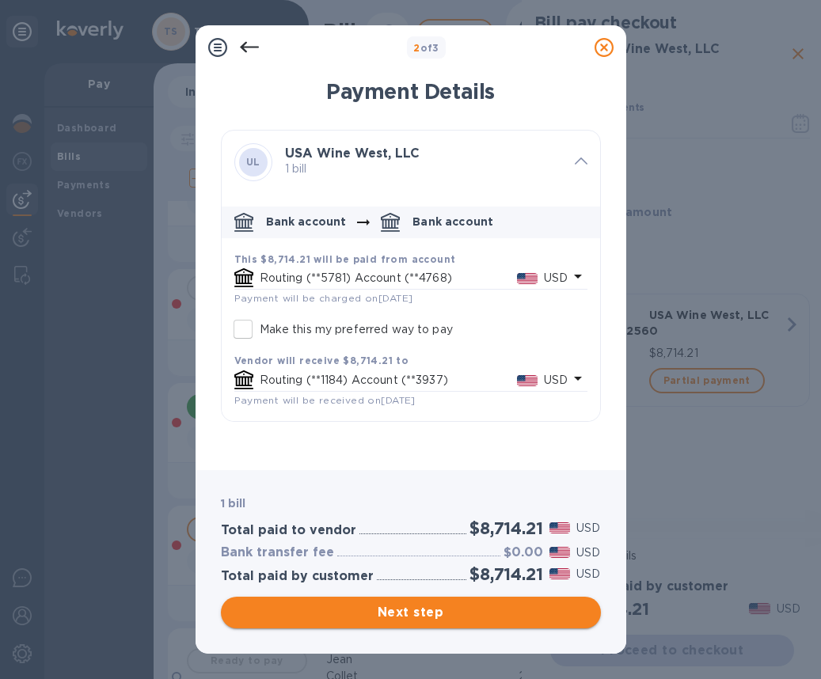
click at [473, 616] on span "Next step" at bounding box center [410, 612] width 355 height 19
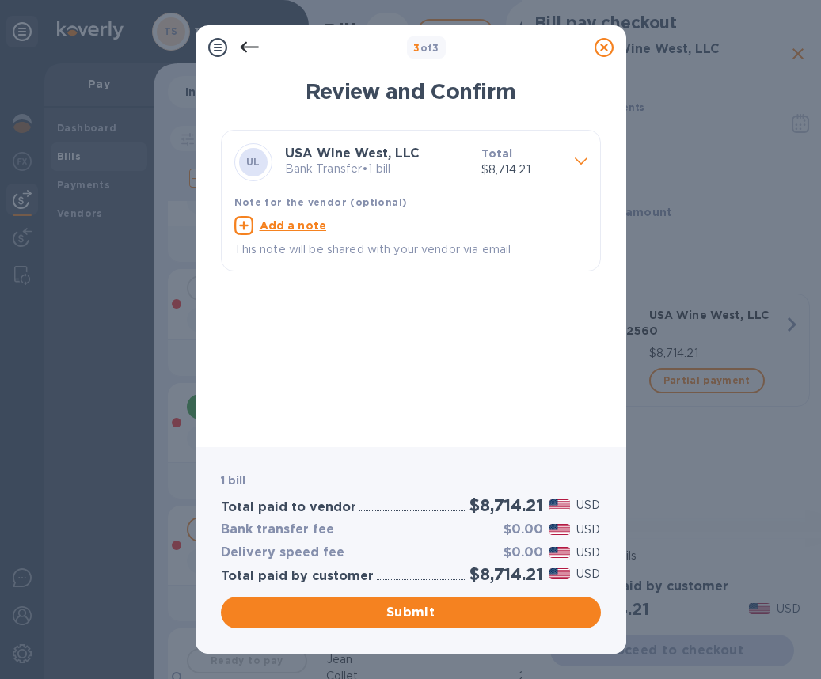
click at [578, 156] on span at bounding box center [581, 159] width 13 height 15
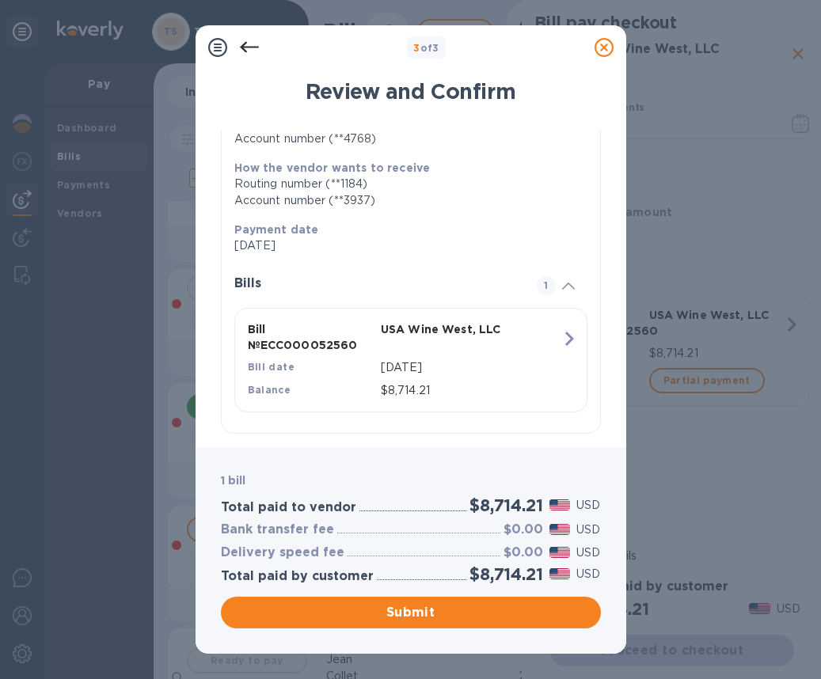
scroll to position [0, 0]
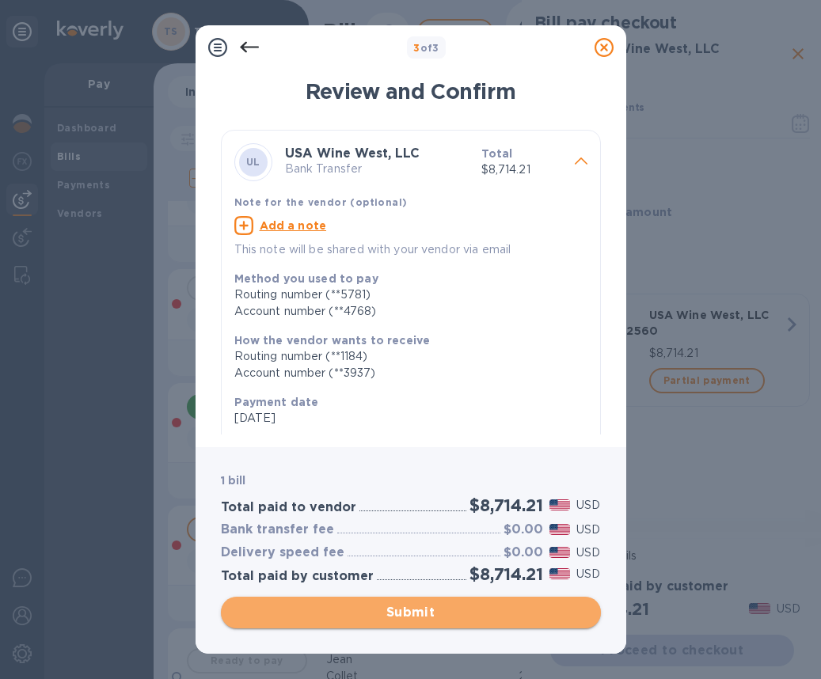
click at [410, 605] on span "Submit" at bounding box center [410, 612] width 355 height 19
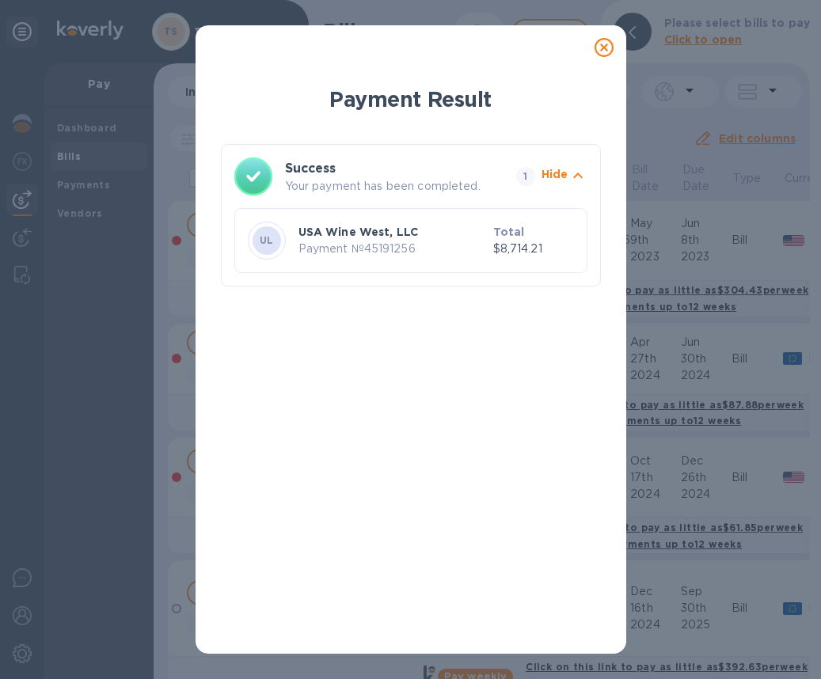
click at [601, 40] on icon at bounding box center [603, 47] width 19 height 19
